Goal: Task Accomplishment & Management: Use online tool/utility

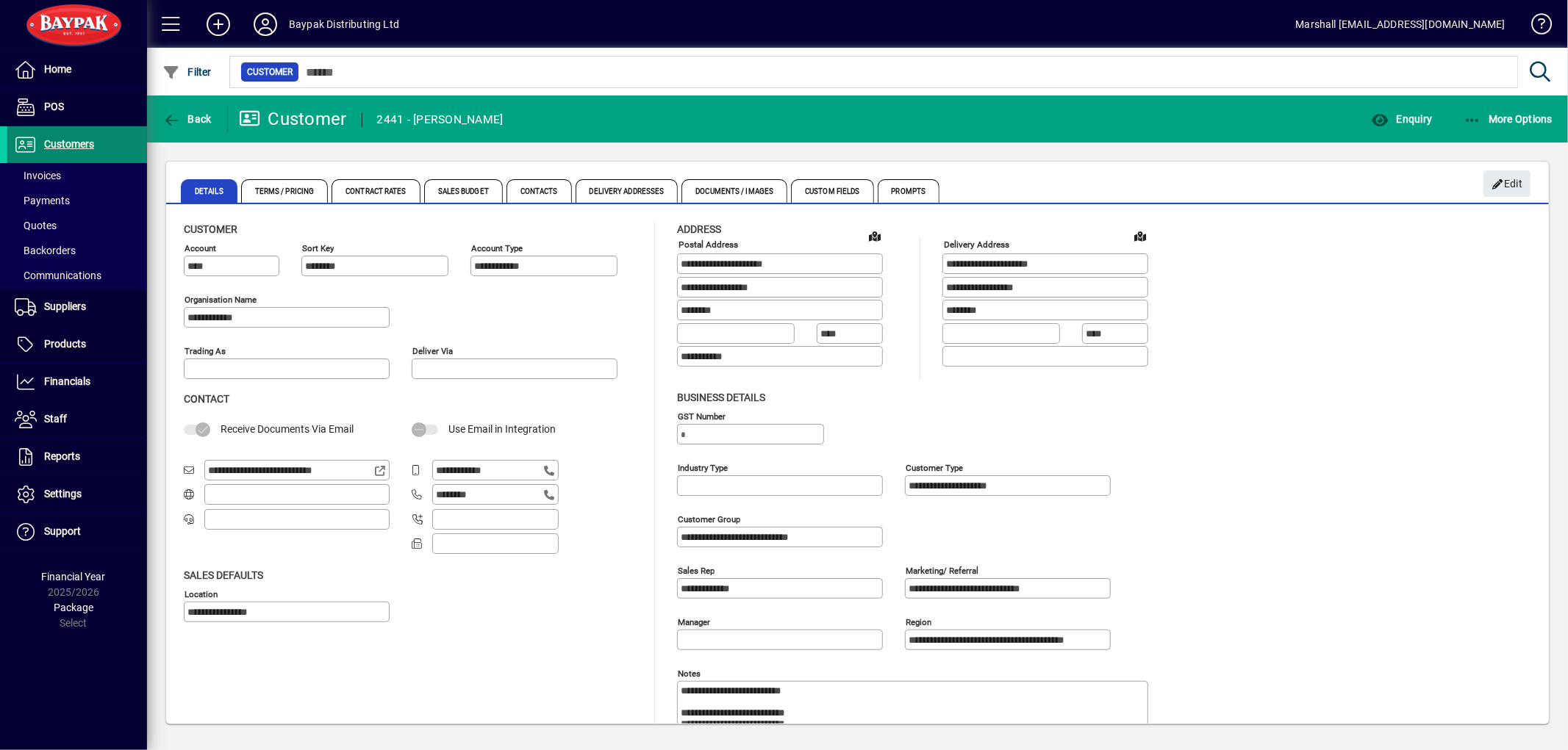
click at [76, 142] on span "Customers" at bounding box center [69, 143] width 50 height 12
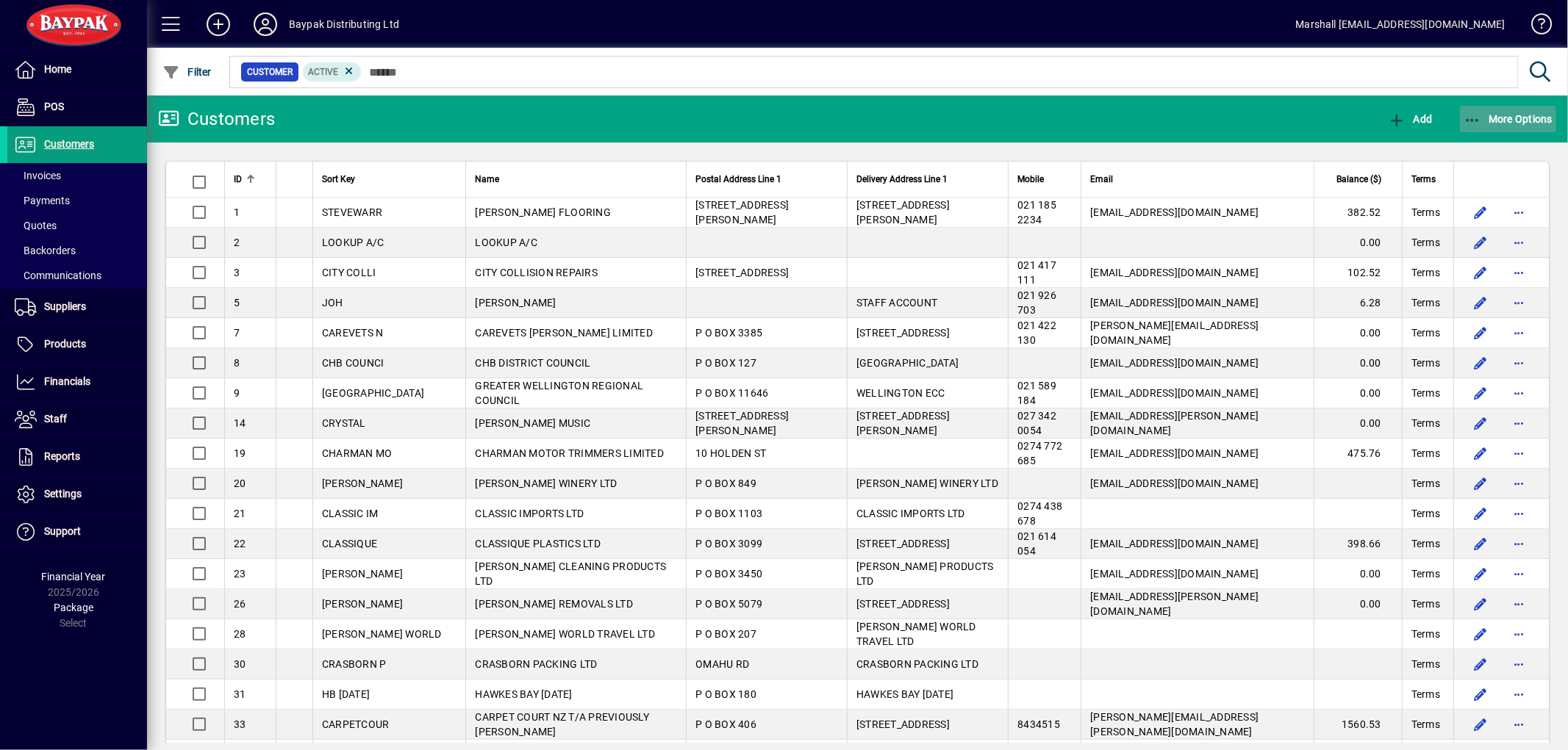
click at [1475, 125] on icon "button" at bounding box center [1472, 121] width 19 height 14
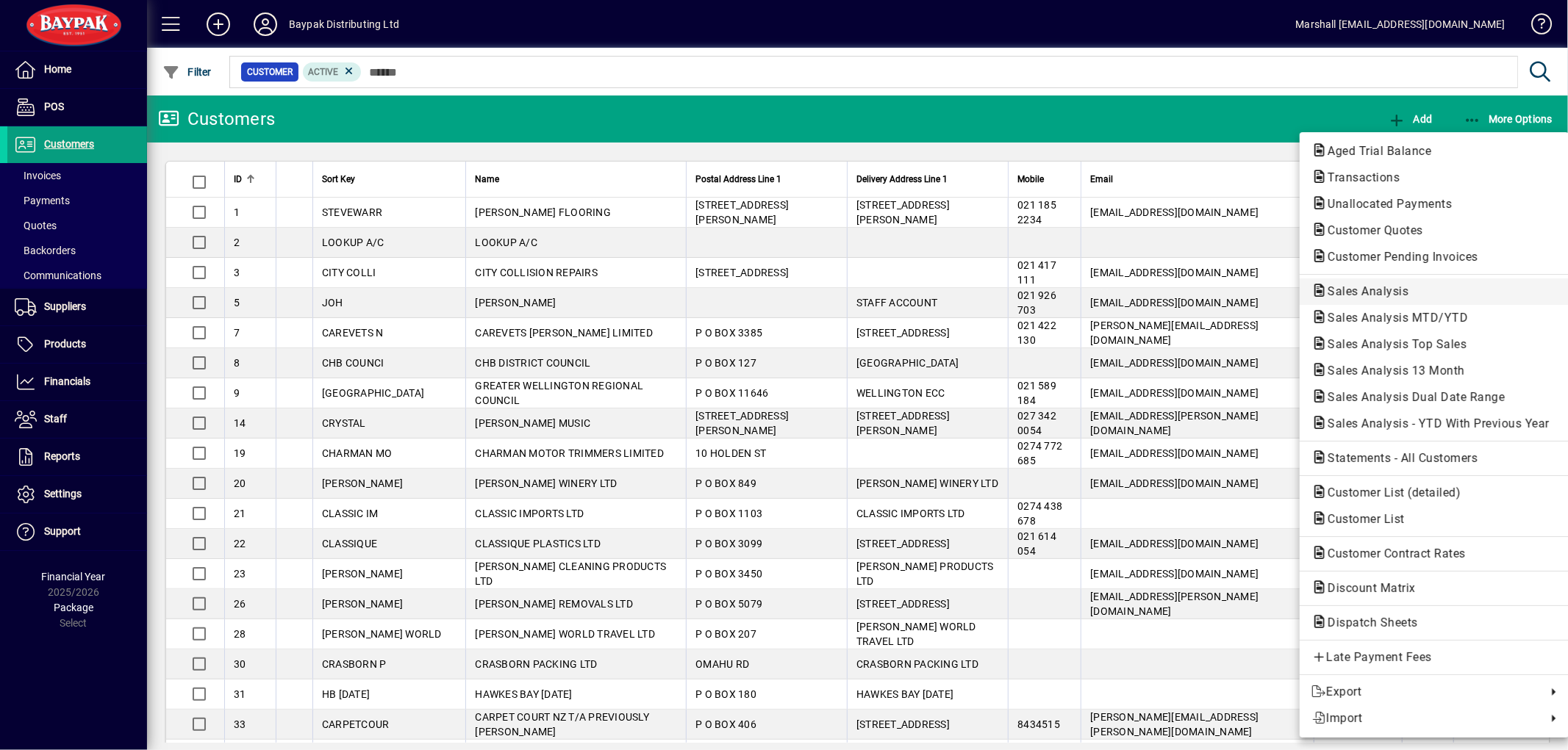
click at [1376, 287] on span "Sales Analysis" at bounding box center [1363, 291] width 105 height 14
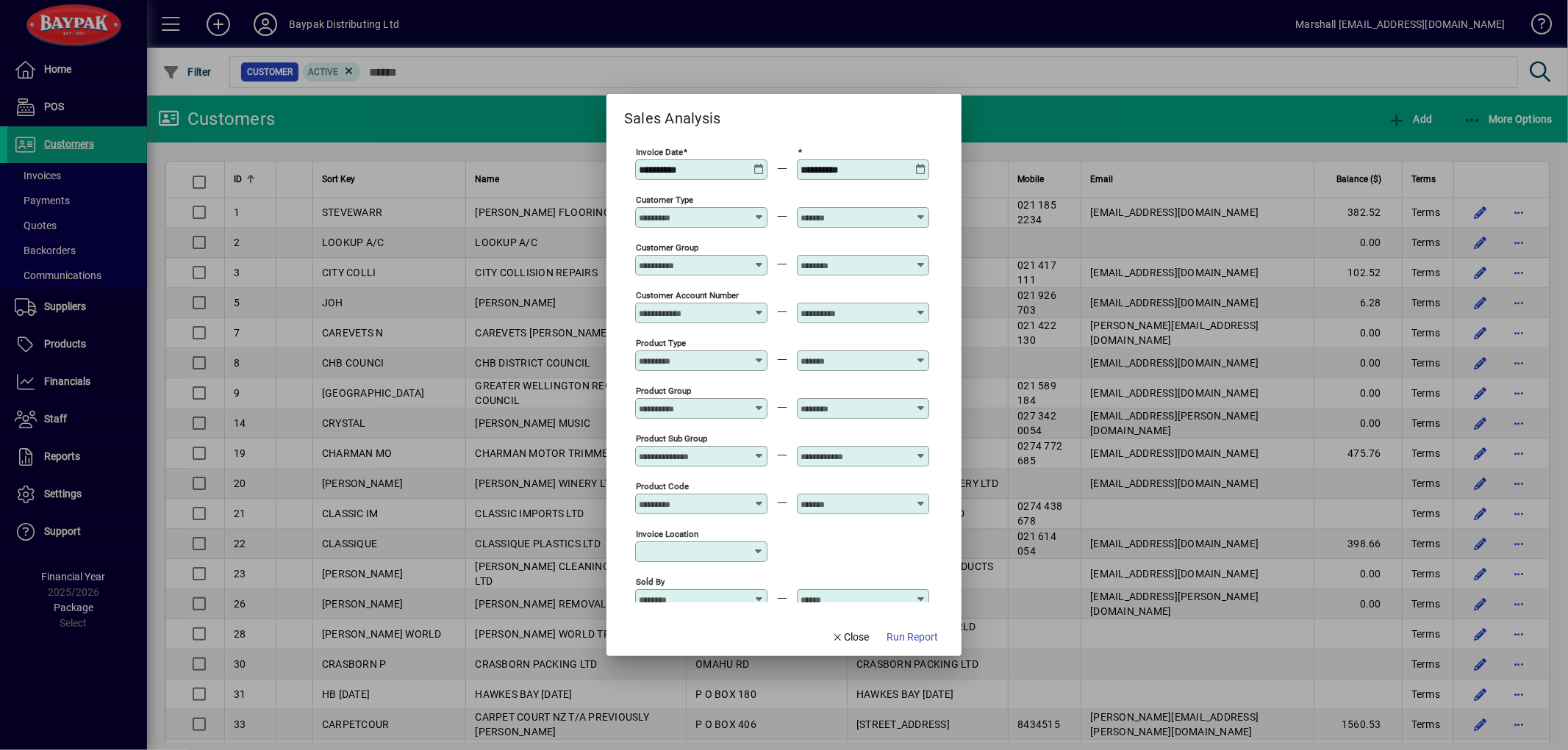
type input "**********"
click at [918, 632] on span "Run Report" at bounding box center [912, 636] width 52 height 15
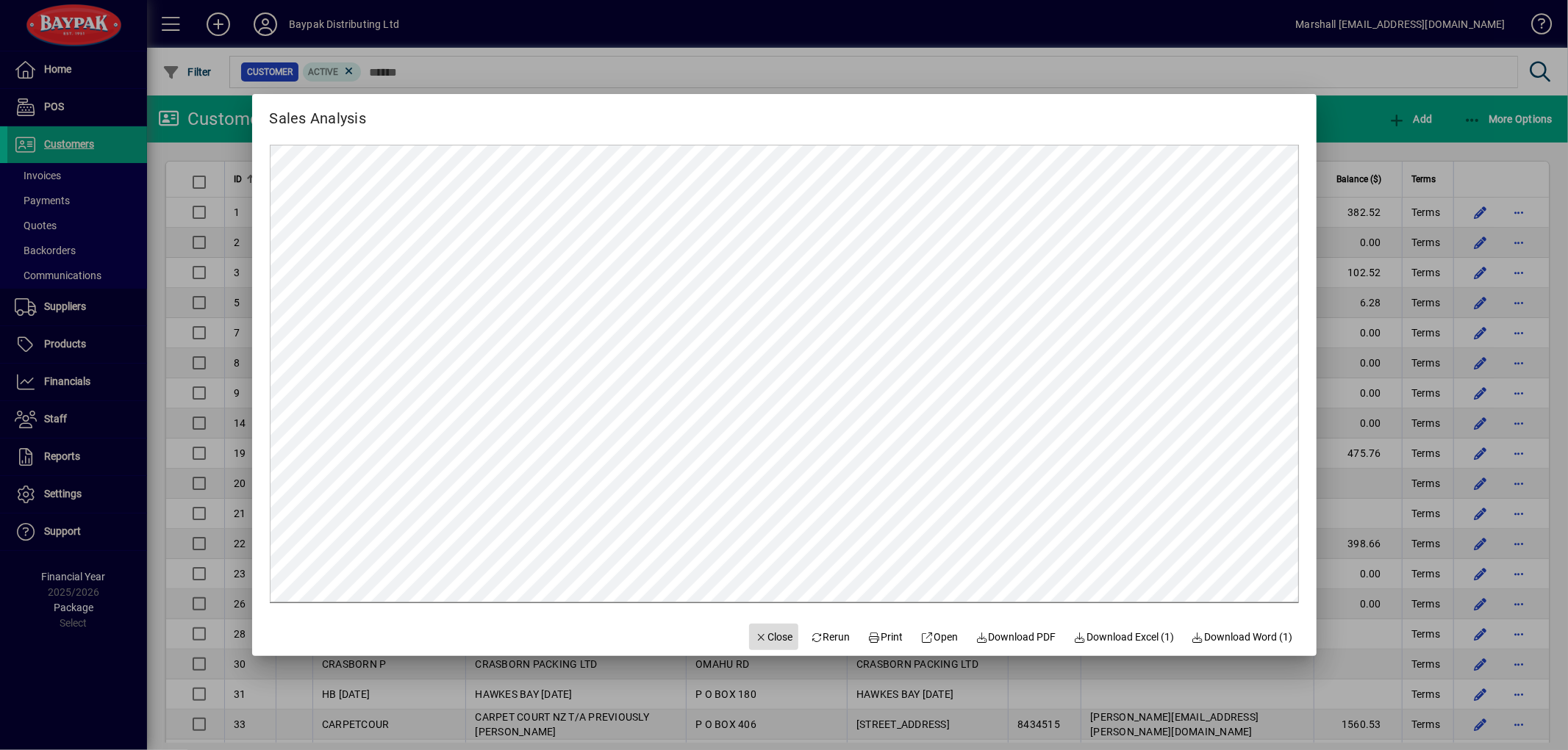
click at [769, 636] on span "Close" at bounding box center [774, 636] width 38 height 15
